Goal: Use online tool/utility: Utilize a website feature to perform a specific function

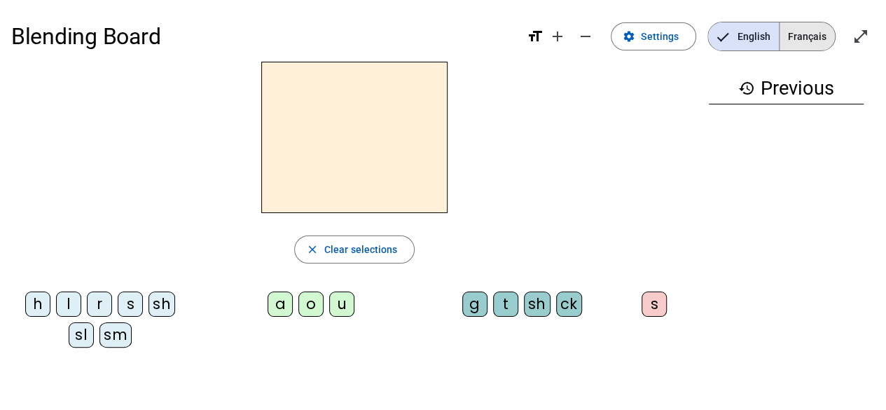
click at [784, 36] on span "Français" at bounding box center [806, 36] width 55 height 28
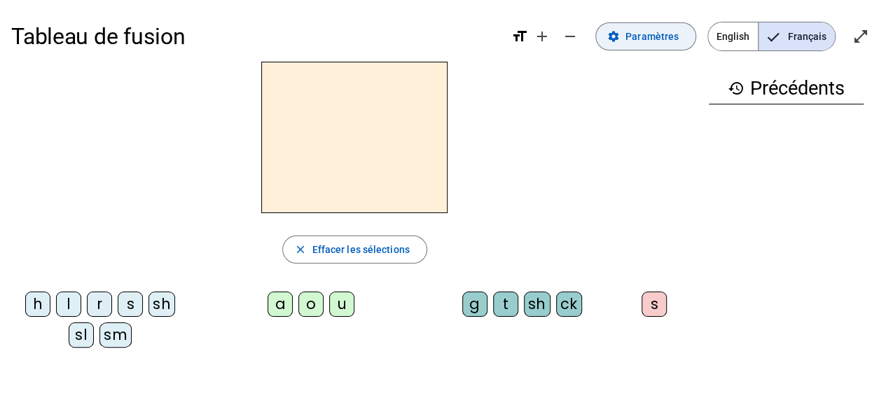
click at [667, 48] on span at bounding box center [645, 37] width 99 height 34
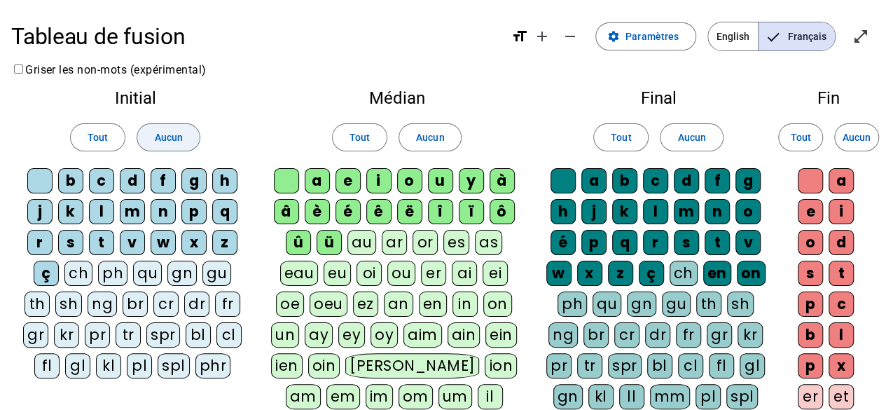
click at [169, 135] on span "Aucun" at bounding box center [168, 137] width 28 height 17
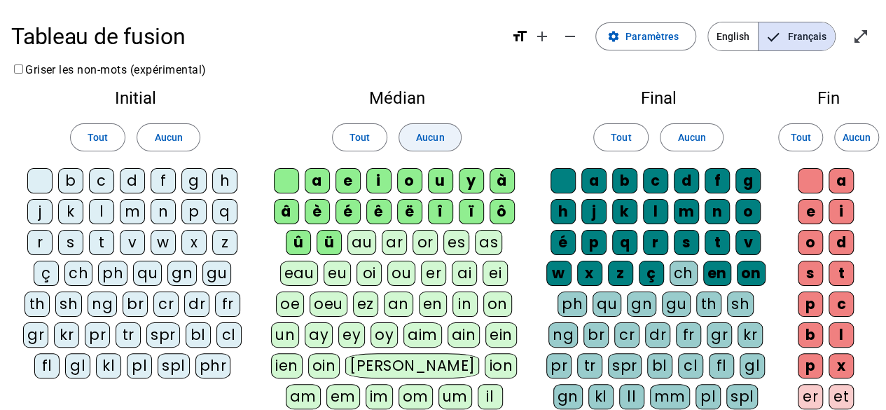
click at [437, 135] on span "Aucun" at bounding box center [430, 137] width 28 height 17
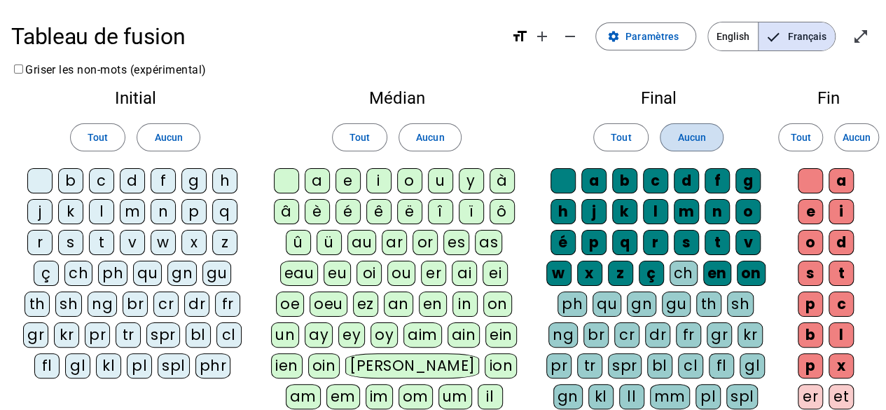
click at [688, 141] on span "Aucun" at bounding box center [691, 137] width 28 height 17
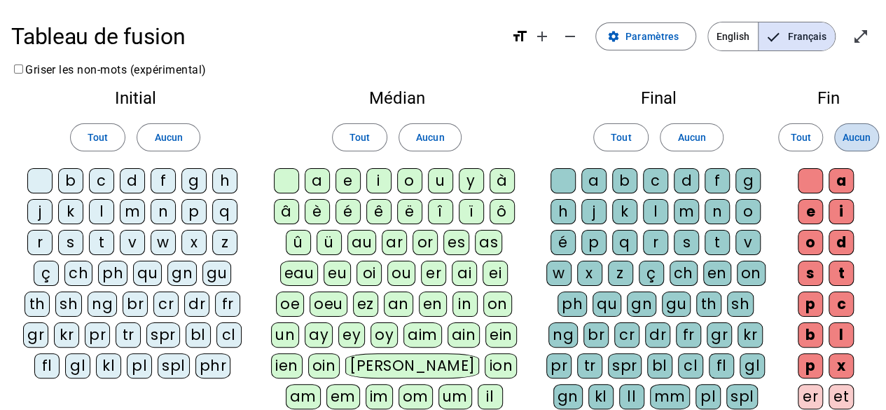
click at [861, 137] on span "Aucun" at bounding box center [856, 137] width 28 height 17
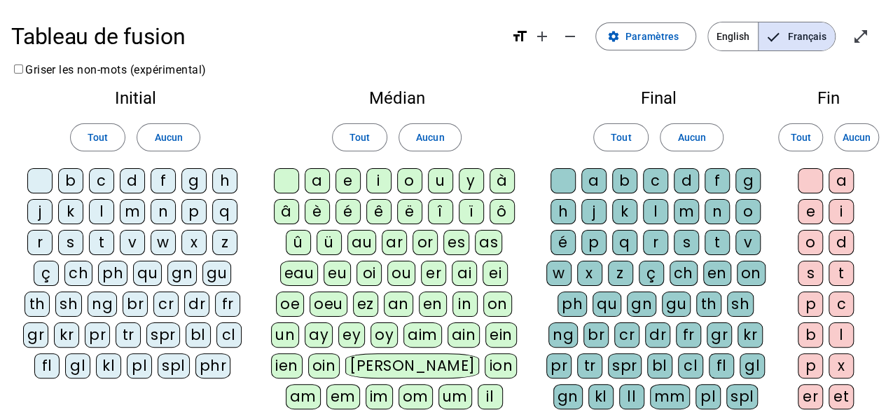
click at [147, 272] on div "qu" at bounding box center [147, 272] width 29 height 25
click at [376, 183] on div "i" at bounding box center [378, 180] width 25 height 25
click at [69, 243] on div "s" at bounding box center [70, 242] width 25 height 25
click at [167, 211] on div "n" at bounding box center [163, 211] width 25 height 25
click at [351, 183] on div "e" at bounding box center [347, 180] width 25 height 25
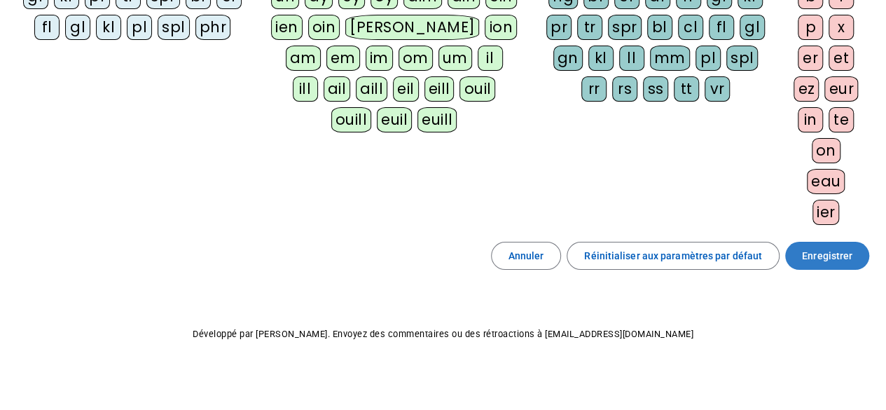
click at [823, 253] on span "Enregistrer" at bounding box center [827, 255] width 50 height 17
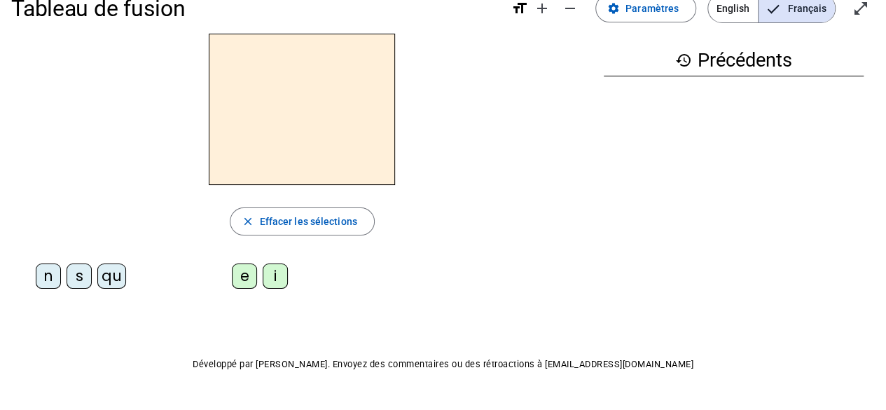
scroll to position [25, 0]
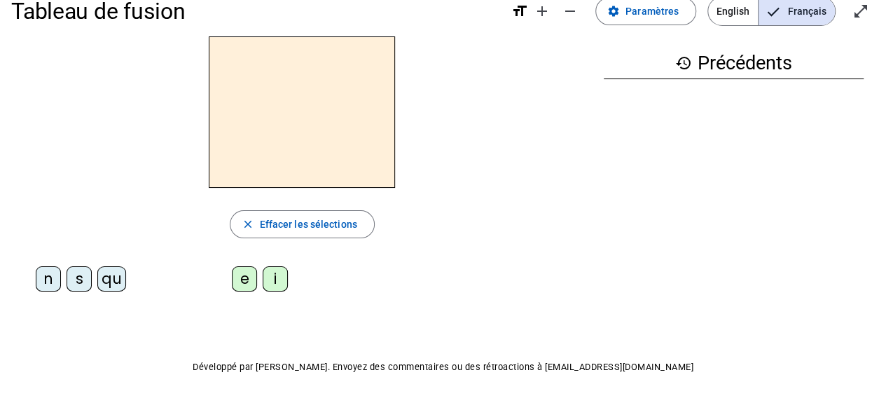
click at [113, 274] on div "qu" at bounding box center [111, 278] width 29 height 25
click at [274, 277] on div "i" at bounding box center [275, 278] width 25 height 25
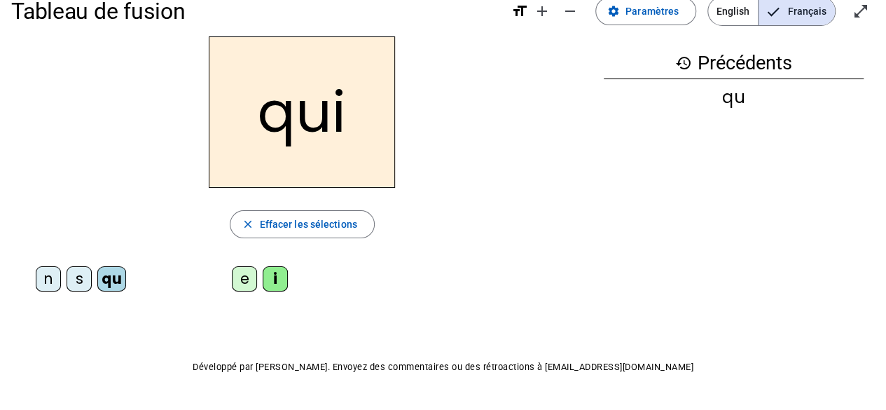
click at [251, 277] on div "e" at bounding box center [244, 278] width 25 height 25
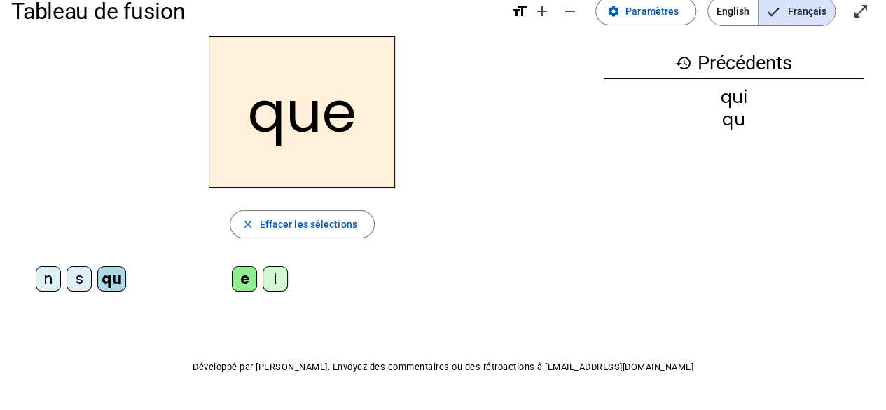
click at [42, 284] on div "n" at bounding box center [48, 278] width 25 height 25
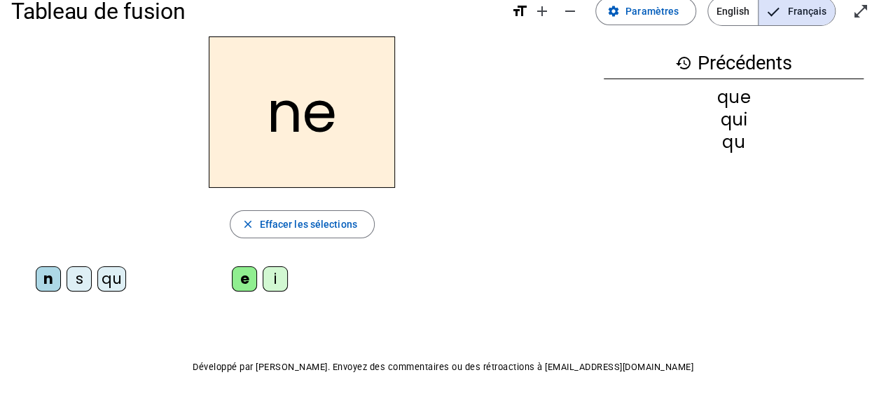
drag, startPoint x: 75, startPoint y: 268, endPoint x: 78, endPoint y: 291, distance: 22.6
click at [78, 291] on letter-bubble "s" at bounding box center [82, 281] width 31 height 31
